Goal: Information Seeking & Learning: Learn about a topic

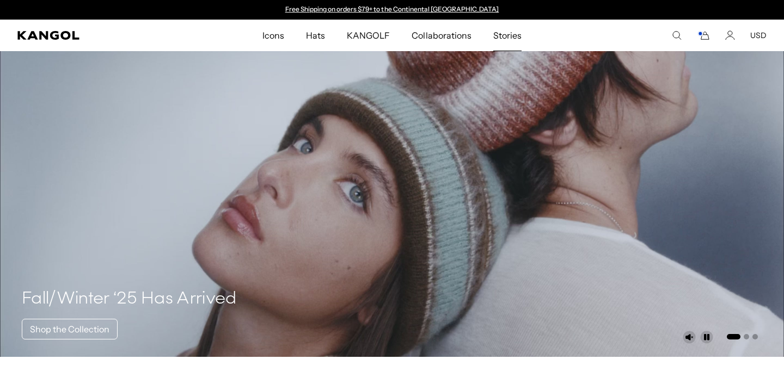
click at [504, 35] on span "Stories" at bounding box center [507, 36] width 28 height 32
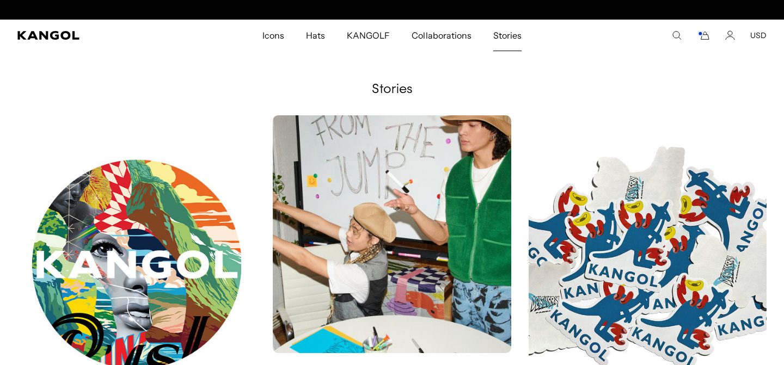
click at [515, 37] on span "Stories" at bounding box center [507, 36] width 28 height 32
